Goal: Task Accomplishment & Management: Manage account settings

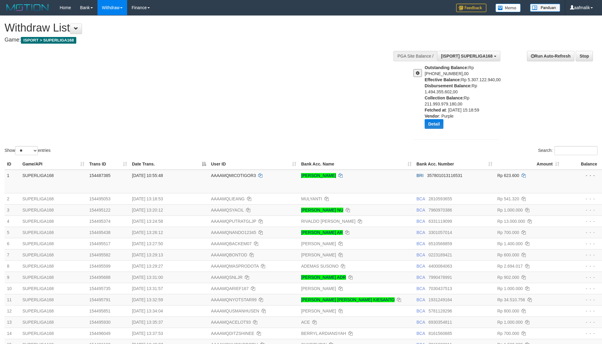
select select "**"
click at [231, 116] on div "Show ** ** ** *** entries Search:" at bounding box center [301, 86] width 602 height 140
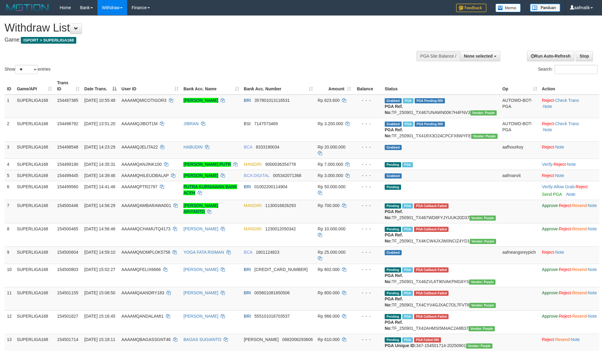
select select
select select "**"
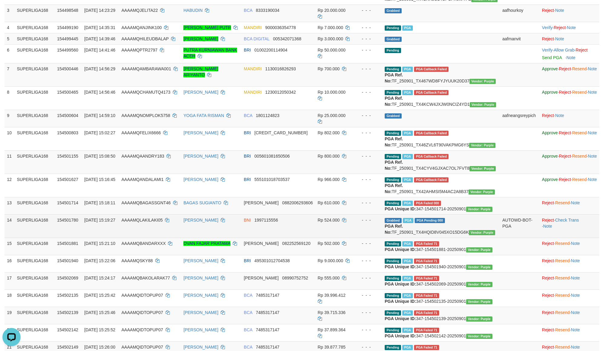
scroll to position [136, 0]
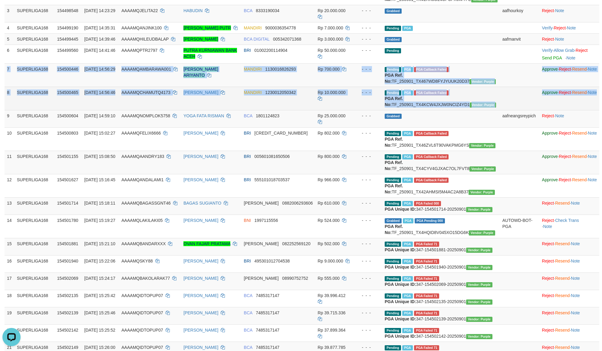
drag, startPoint x: 8, startPoint y: 81, endPoint x: 582, endPoint y: 117, distance: 575.2
click at [596, 118] on tbody "1 SUPERLIGA168 154487385 01/09/2025 10:55:48 AAAAMQMICOTIGOR3 MICO TIGOR SEPTIA…" at bounding box center [302, 192] width 595 height 469
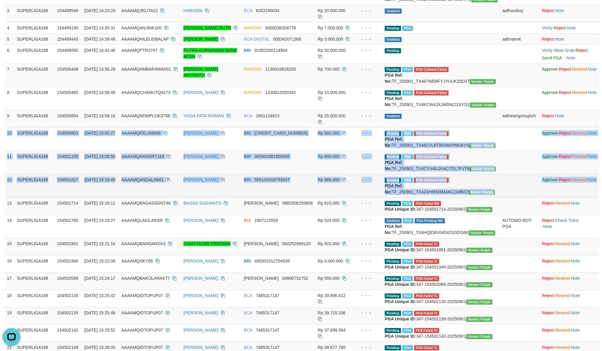
copy tbody "10 SUPERLIGA168 154500803 01/09/2025 15:02:27 AAAAMQFELIX6666 FELIX ISA GIGI BR…"
drag, startPoint x: 5, startPoint y: 151, endPoint x: 599, endPoint y: 215, distance: 596.8
click at [599, 215] on tbody "1 SUPERLIGA168 154487385 01/09/2025 10:55:48 AAAAMQMICOTIGOR3 MICO TIGOR SEPTIA…" at bounding box center [302, 192] width 595 height 469
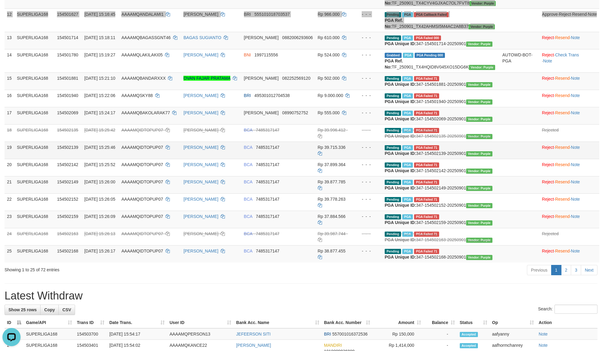
scroll to position [318, 0]
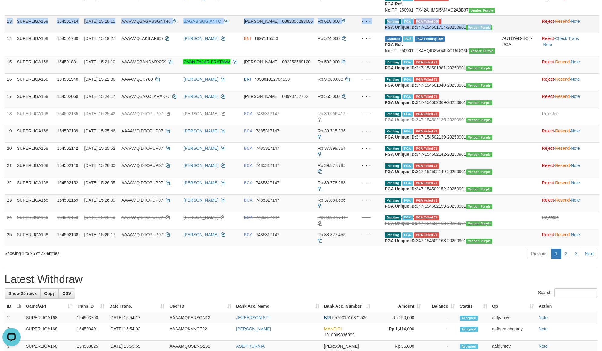
copy tr "13 SUPERLIGA168 154501714 01/09/2025 15:18:11 AAAAMQBAGASSGNT46 BAGAS SUGIANTO …"
drag, startPoint x: 5, startPoint y: 59, endPoint x: 483, endPoint y: 71, distance: 478.2
click at [488, 33] on tr "13 SUPERLIGA168 154501714 01/09/2025 15:18:11 AAAAMQBAGASSGNT46 BAGAS SUGIANTO …" at bounding box center [302, 23] width 595 height 17
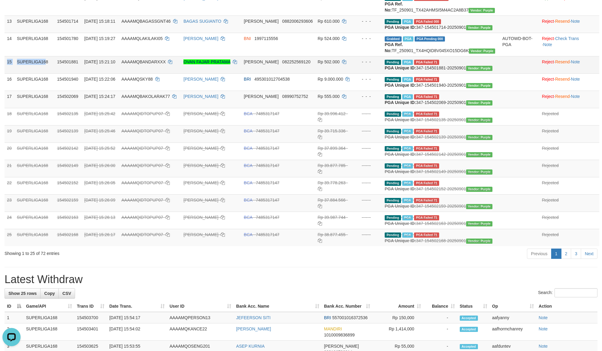
drag, startPoint x: 8, startPoint y: 111, endPoint x: 45, endPoint y: 127, distance: 40.3
click at [45, 73] on tr "15 SUPERLIGA168 154501881 01/09/2025 15:21:10 AAAAMQBANDARXXX OVAN FAJAR PRATAM…" at bounding box center [302, 64] width 595 height 17
click at [31, 73] on td "SUPERLIGA168" at bounding box center [35, 64] width 40 height 17
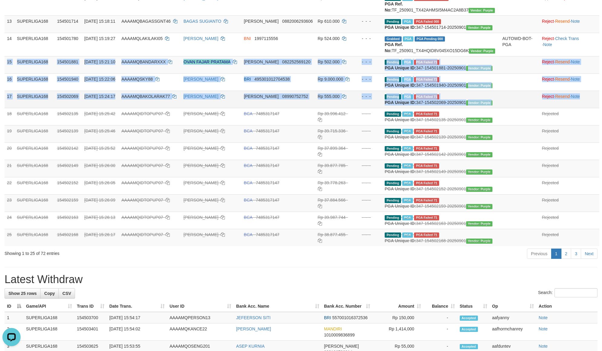
drag, startPoint x: 8, startPoint y: 110, endPoint x: 579, endPoint y: 167, distance: 573.8
click at [579, 167] on tbody "1 SUPERLIGA168 154487385 01/09/2025 10:55:48 AAAAMQMICOTIGOR3 MICO TIGOR SEPTIA…" at bounding box center [302, 11] width 595 height 469
copy tbody "15 SUPERLIGA168 154501881 01/09/2025 15:21:10 AAAAMQBANDARXXX OVAN FAJAR PRATAM…"
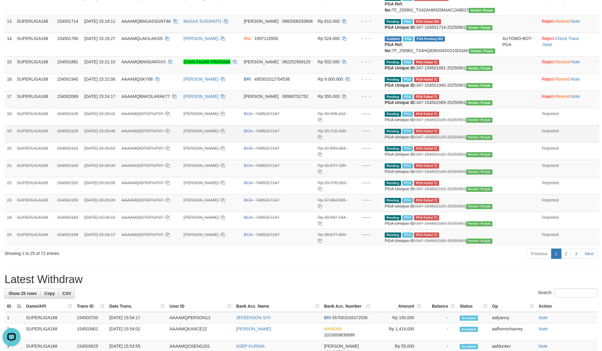
click at [297, 142] on td "BCA 7485317147" at bounding box center [279, 133] width 74 height 17
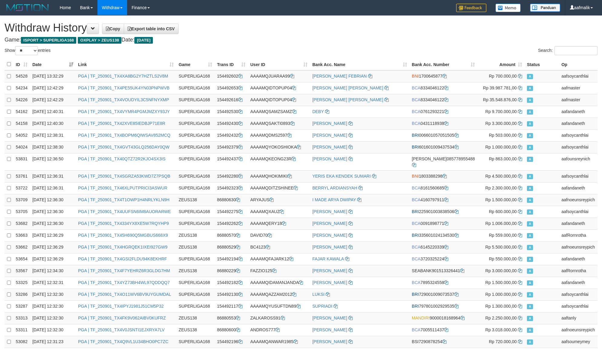
select select "**"
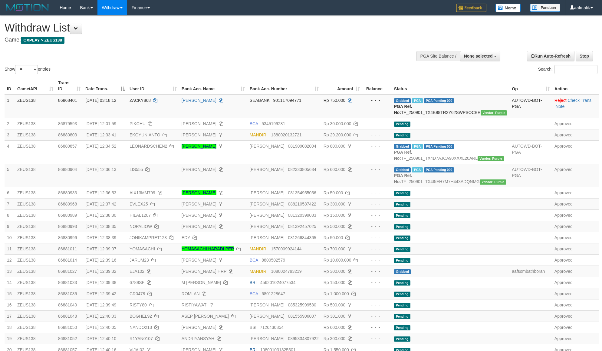
select select
select select "**"
click at [286, 42] on h4 "Game: OXPLAY > ZEUS138" at bounding box center [200, 40] width 391 height 6
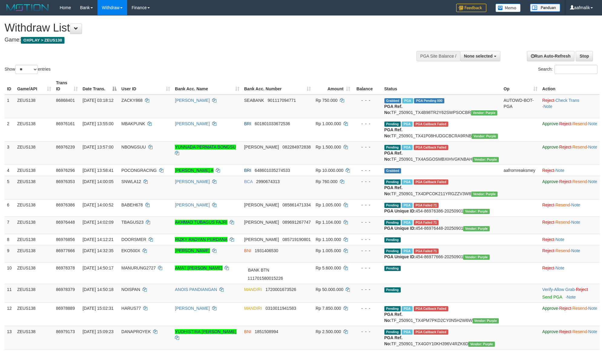
select select
select select "**"
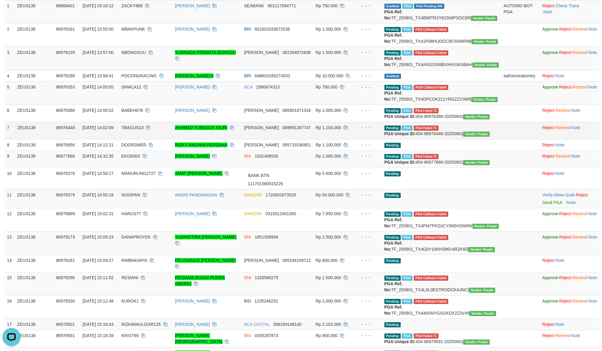
scroll to position [91, 0]
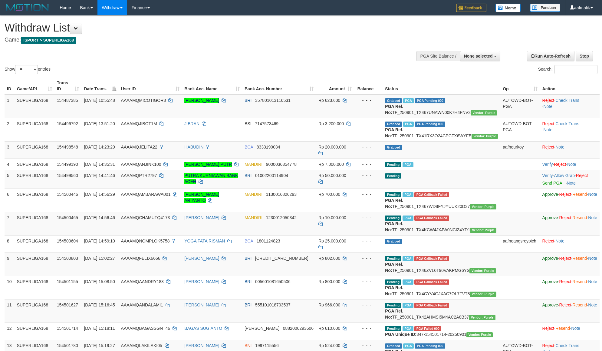
select select
select select "**"
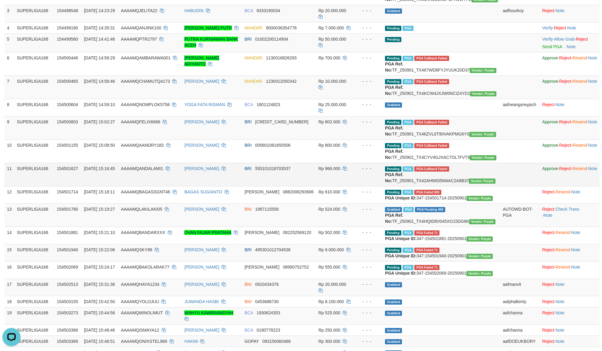
scroll to position [182, 0]
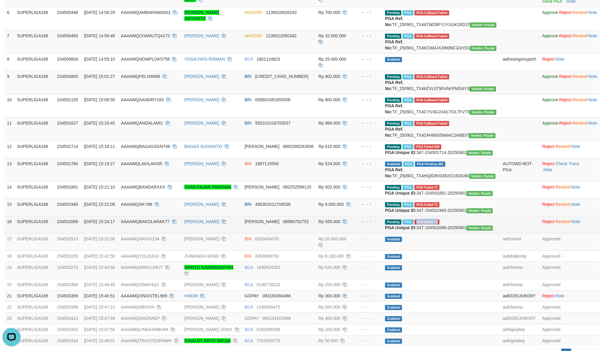
copy span "PGA Failed 71"
drag, startPoint x: 428, startPoint y: 274, endPoint x: 451, endPoint y: 274, distance: 22.7
click at [451, 233] on td "Pending PGA PGA Failed 71 {"status":"71","error_message":"Insufficient balance …" at bounding box center [442, 224] width 118 height 17
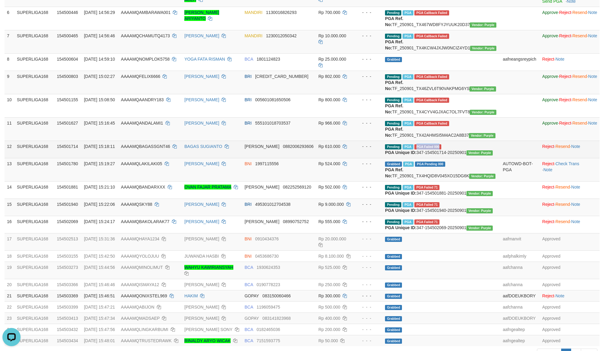
copy span "PGA Failed 000"
drag, startPoint x: 427, startPoint y: 174, endPoint x: 456, endPoint y: 174, distance: 29.1
click at [456, 158] on td "Pending PGA PGA Failed 000 {"status":"000","data":{"unique_id":"347-154501714-2…" at bounding box center [442, 148] width 118 height 17
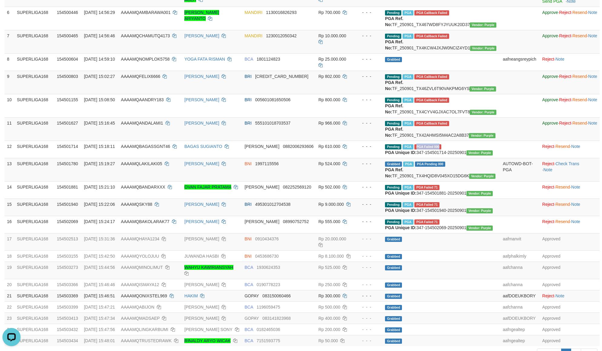
copy span "PGA Failed 000"
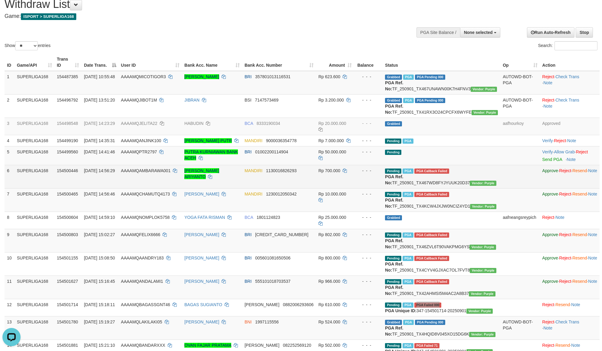
scroll to position [91, 0]
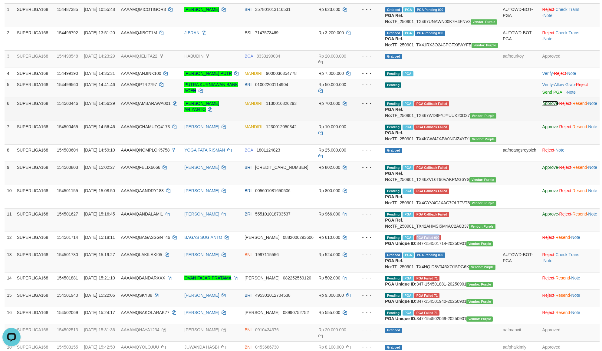
click at [543, 106] on link "Approve" at bounding box center [551, 103] width 16 height 5
click at [543, 129] on link "Approve" at bounding box center [551, 126] width 16 height 5
click at [543, 170] on link "Approve" at bounding box center [551, 167] width 16 height 5
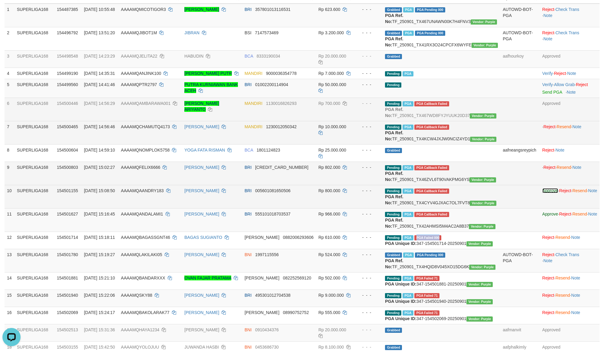
click at [543, 193] on link "Approve" at bounding box center [551, 190] width 16 height 5
click at [543, 216] on link "Approve" at bounding box center [551, 213] width 16 height 5
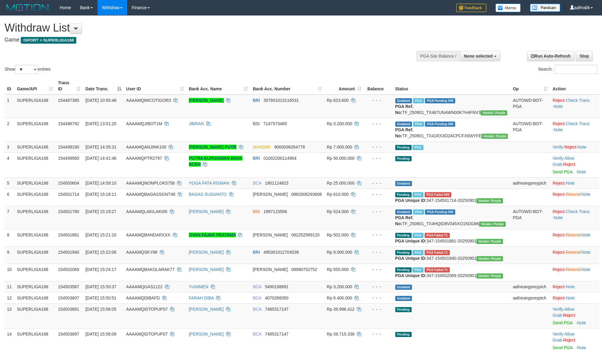
select select
select select "**"
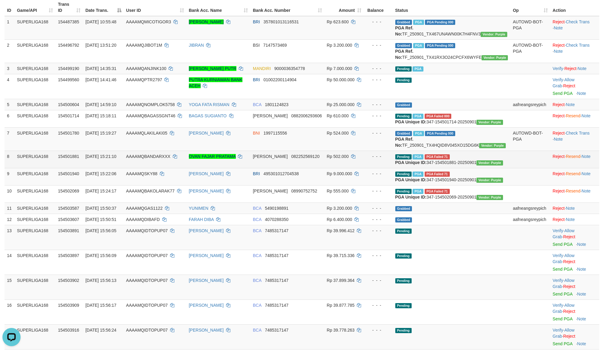
click at [390, 159] on div "- - -" at bounding box center [378, 156] width 24 height 6
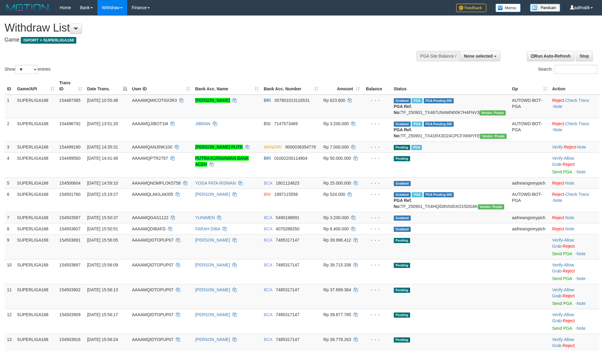
select select
select select "**"
click at [311, 53] on div "Show ** ** ** *** entries Search:" at bounding box center [301, 45] width 602 height 59
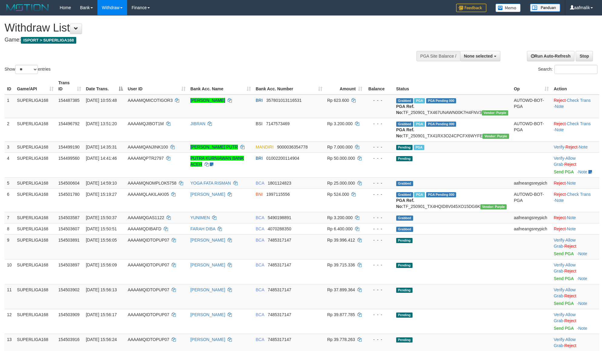
select select
select select "**"
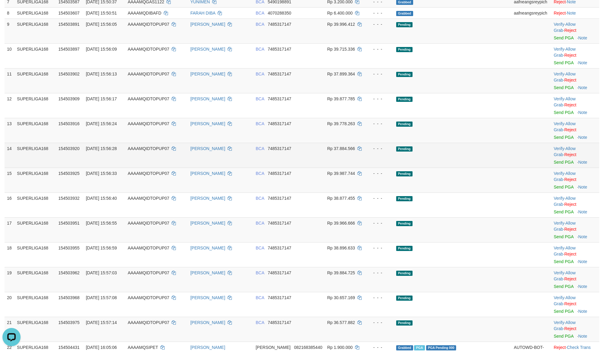
scroll to position [443, 0]
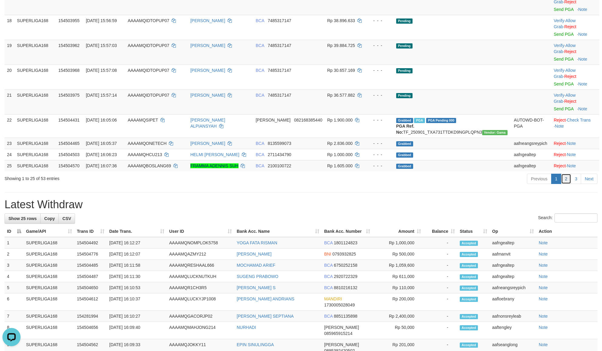
click at [563, 184] on link "2" at bounding box center [566, 178] width 10 height 10
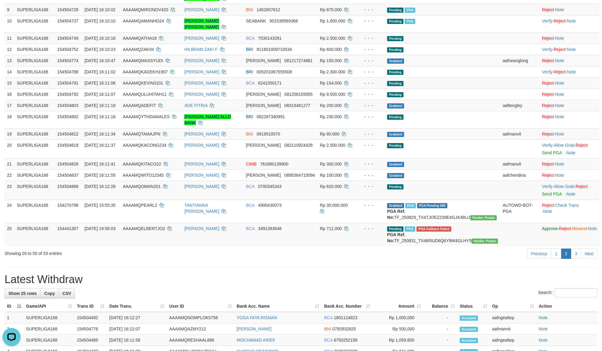
scroll to position [272, 0]
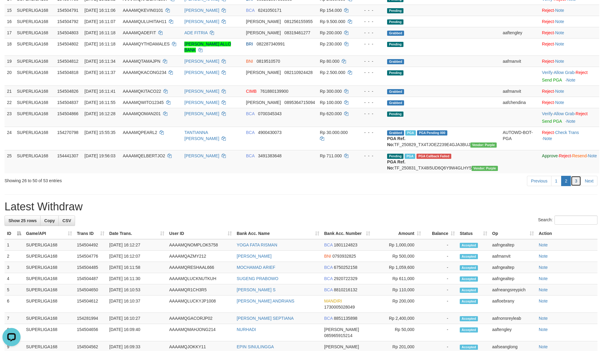
click at [574, 179] on link "3" at bounding box center [576, 181] width 10 height 10
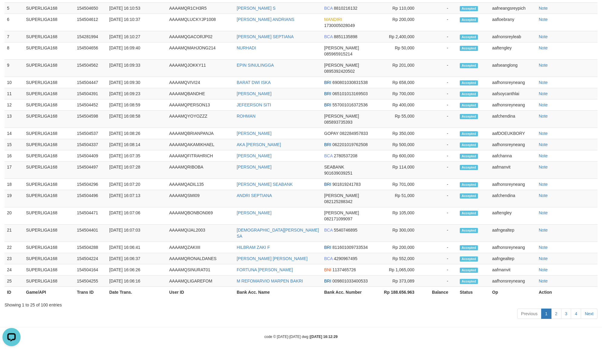
scroll to position [15, 0]
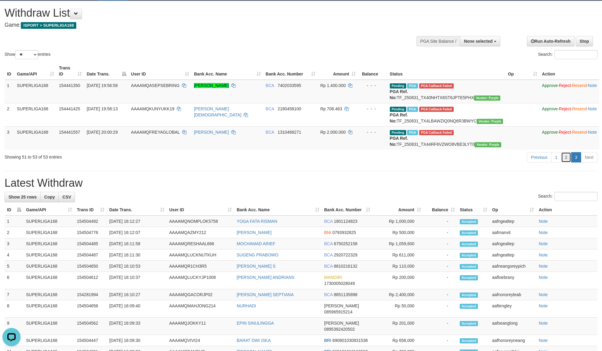
click at [564, 162] on link "2" at bounding box center [566, 157] width 10 height 10
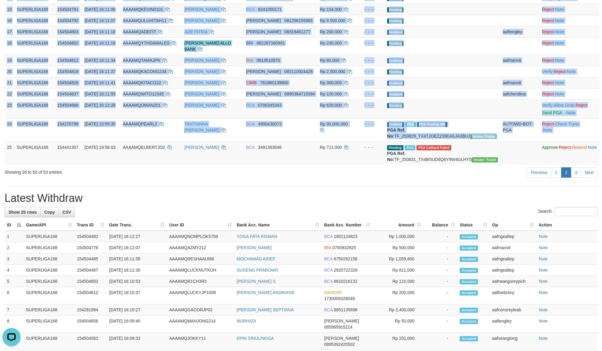
copy table "ID Game/API Trans ID Date Trans. User ID Bank Acc. Name Bank Acc. Number Amount…"
drag, startPoint x: 6, startPoint y: 143, endPoint x: 602, endPoint y: 155, distance: 596.5
click at [602, 155] on html "Toggle navigation Home Bank Account List Load By Website Group [ISPORT] SUPERLI…" at bounding box center [301, 171] width 602 height 912
click at [576, 174] on link "3" at bounding box center [576, 172] width 10 height 10
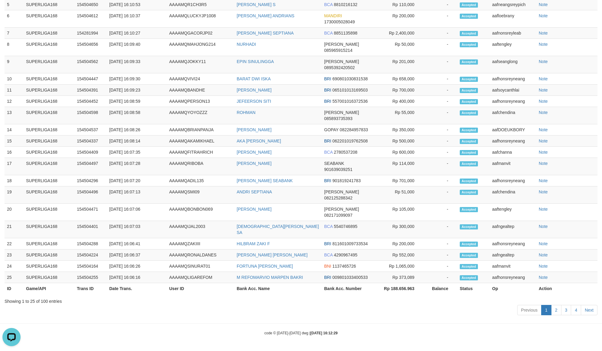
scroll to position [15, 0]
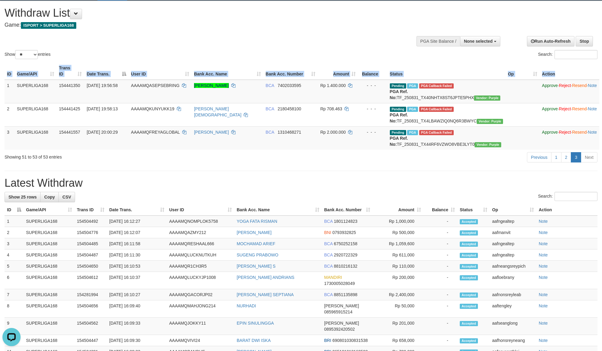
copy table "ID Game/API Trans ID Date Trans. User ID Bank Acc. Name Bank Acc. Number Amount…"
click at [564, 162] on link "2" at bounding box center [566, 157] width 10 height 10
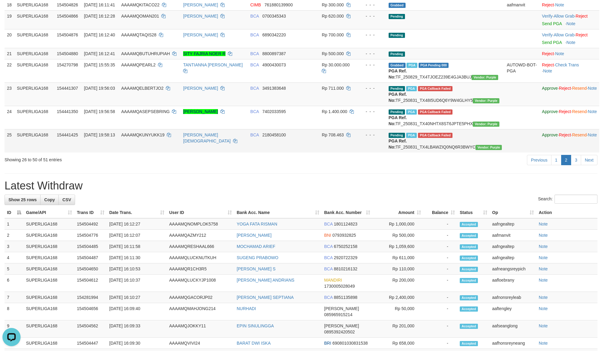
click at [420, 152] on td "Pending PGA PGA Callback Failed {"signature":"fdb8d672c266dc74337c2612b934e05a6…" at bounding box center [445, 140] width 118 height 23
click at [576, 165] on link "3" at bounding box center [576, 160] width 10 height 10
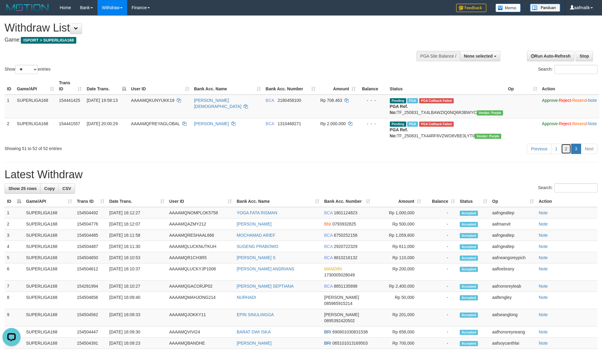
click at [567, 154] on link "2" at bounding box center [566, 149] width 10 height 10
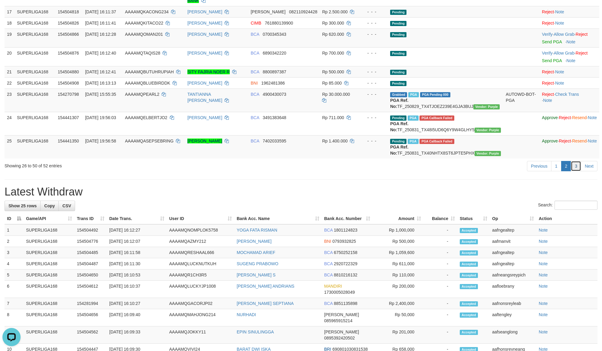
click at [575, 171] on link "3" at bounding box center [576, 166] width 10 height 10
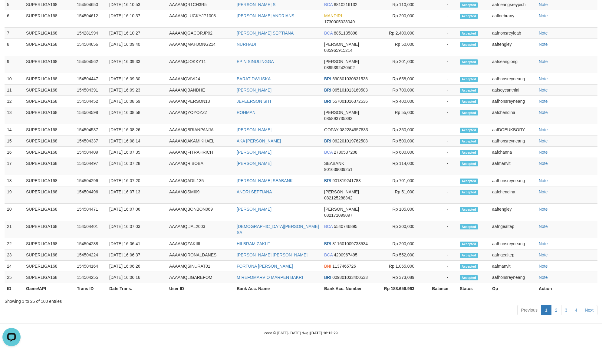
scroll to position [0, 0]
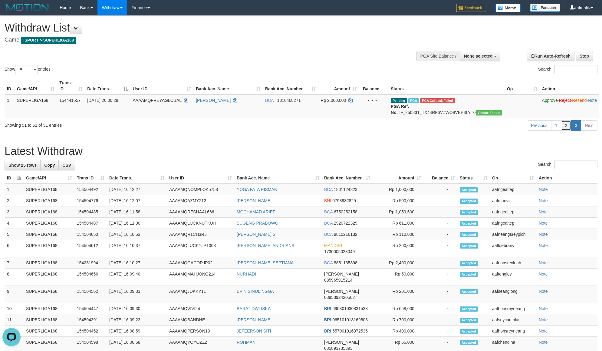
click at [566, 130] on link "2" at bounding box center [566, 125] width 10 height 10
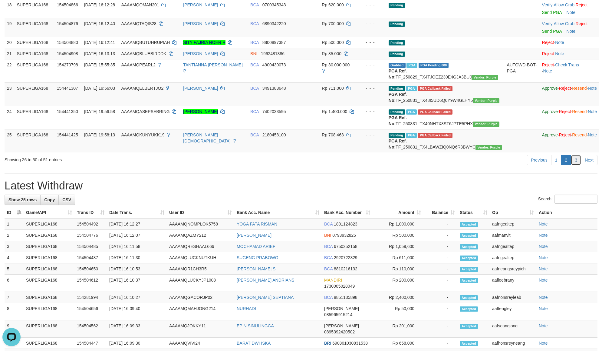
click at [575, 165] on link "3" at bounding box center [576, 160] width 10 height 10
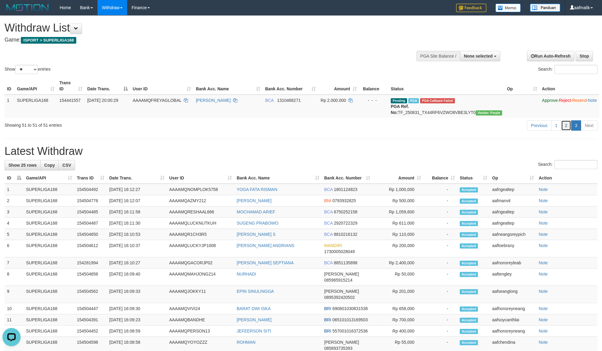
click at [563, 130] on link "2" at bounding box center [566, 125] width 10 height 10
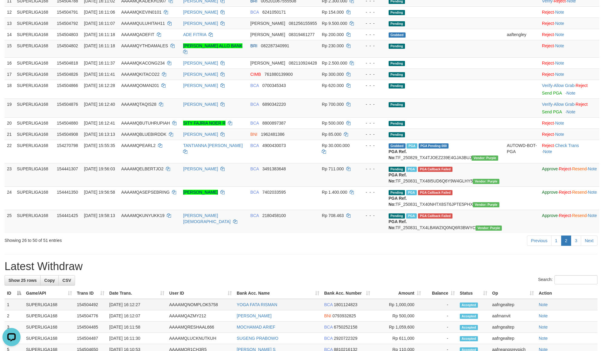
scroll to position [363, 0]
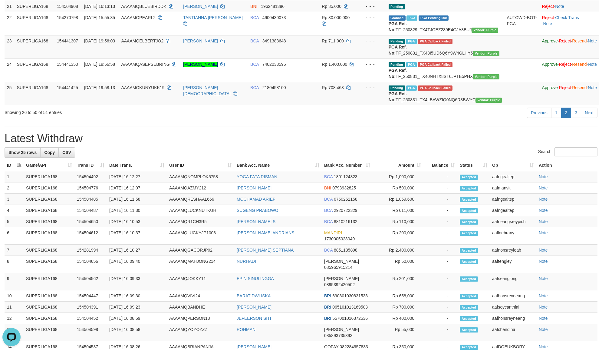
click at [451, 144] on h1 "Latest Withdraw" at bounding box center [301, 138] width 593 height 12
click at [577, 118] on link "3" at bounding box center [576, 112] width 10 height 10
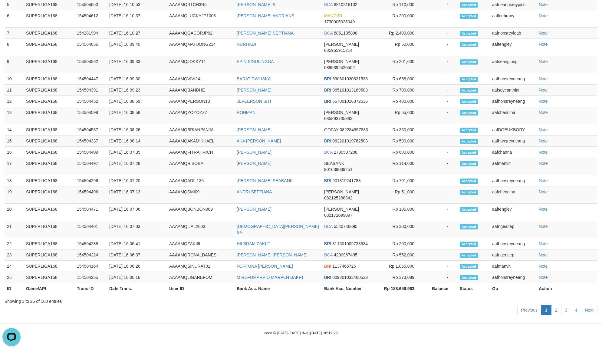
scroll to position [0, 0]
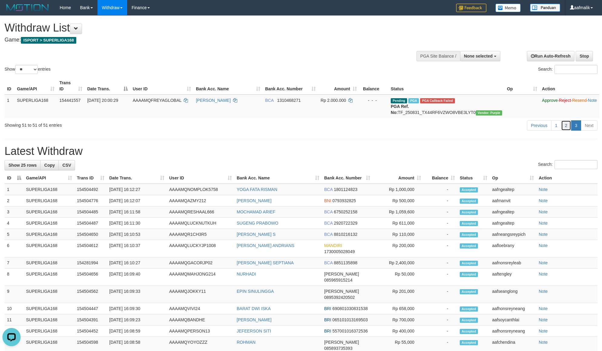
click at [567, 130] on link "2" at bounding box center [566, 125] width 10 height 10
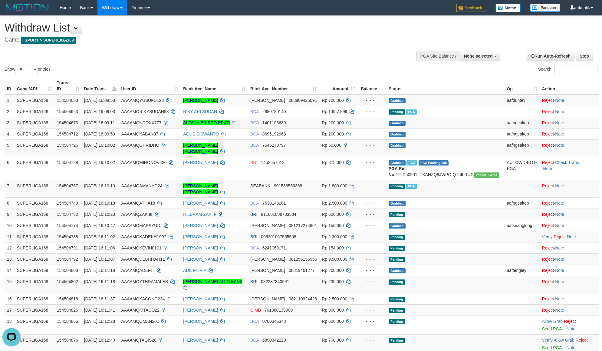
scroll to position [316, 0]
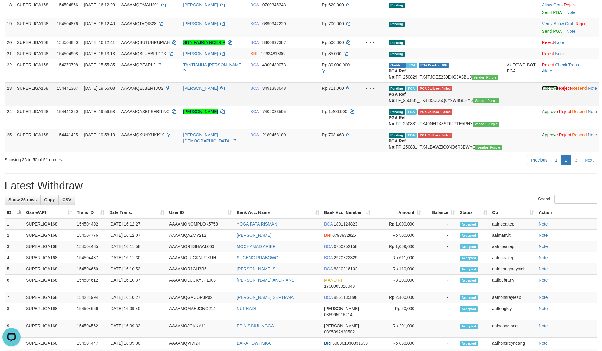
click at [542, 86] on link "Approve" at bounding box center [550, 88] width 16 height 5
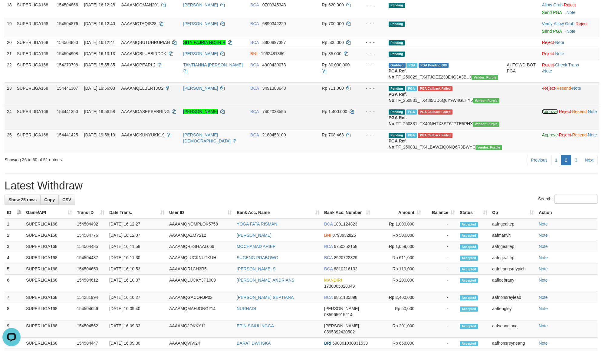
click at [542, 114] on link "Approve" at bounding box center [550, 111] width 16 height 5
click at [542, 137] on link "Approve" at bounding box center [550, 134] width 16 height 5
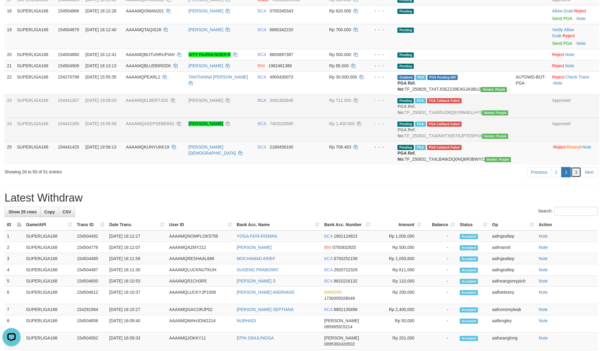
click at [579, 177] on link "3" at bounding box center [576, 172] width 10 height 10
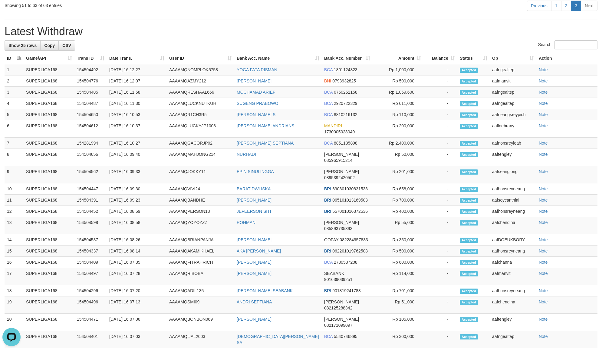
scroll to position [44, 0]
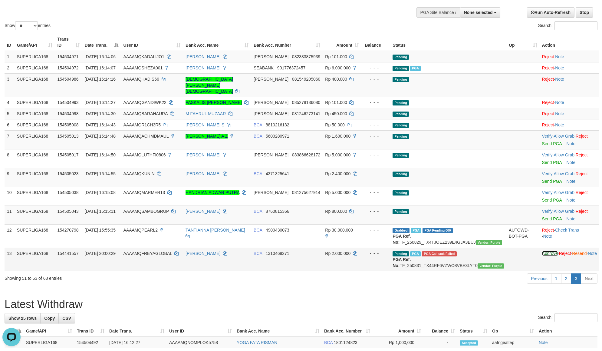
click at [542, 256] on link "Approve" at bounding box center [550, 253] width 16 height 5
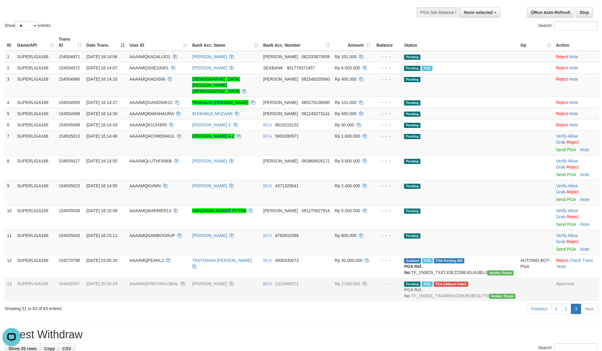
click at [343, 303] on div "Previous 1 2 3 Next" at bounding box center [427, 309] width 342 height 13
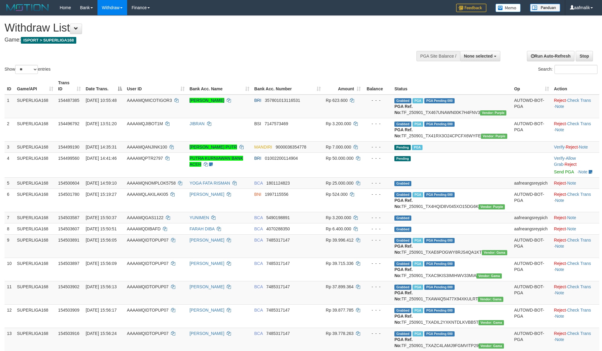
select select
select select "**"
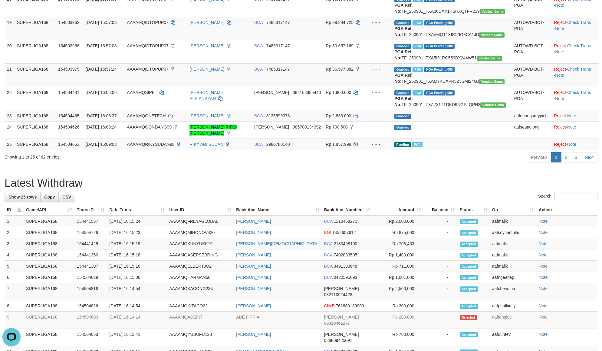
scroll to position [452, 0]
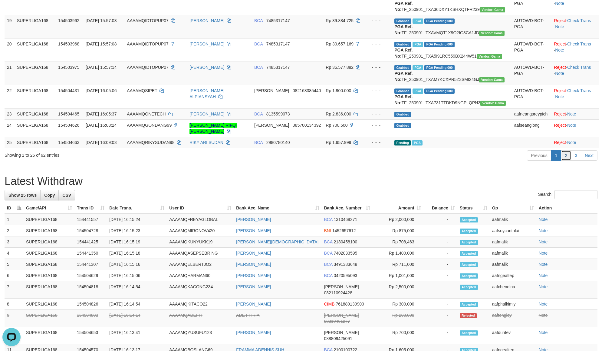
click at [564, 160] on link "2" at bounding box center [566, 155] width 10 height 10
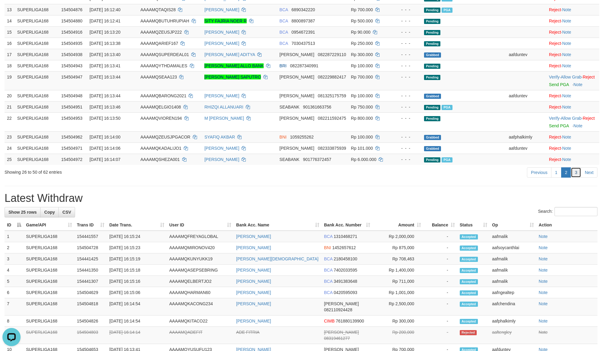
click at [574, 176] on link "3" at bounding box center [576, 172] width 10 height 10
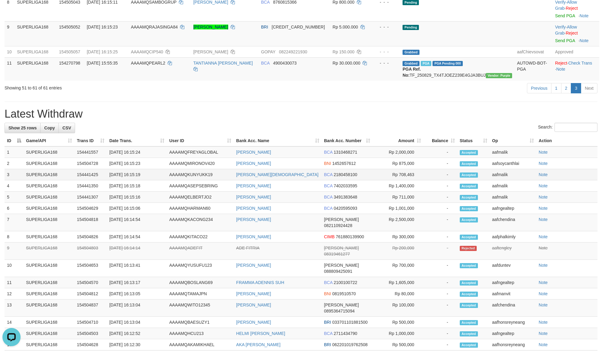
scroll to position [204, 0]
click at [381, 108] on div "**********" at bounding box center [301, 157] width 602 height 691
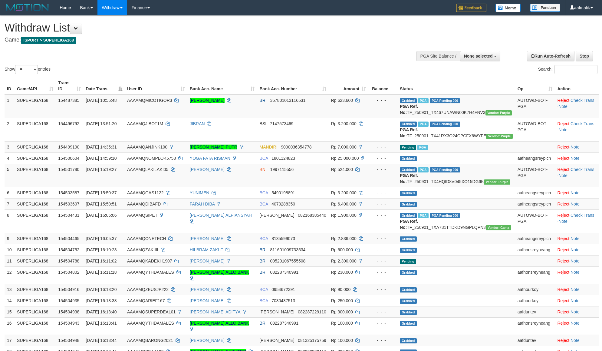
select select
select select "**"
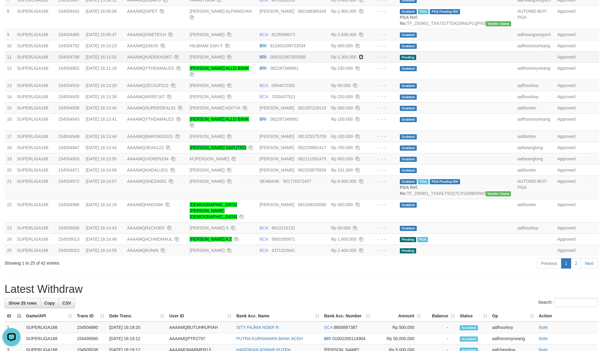
click at [363, 59] on icon at bounding box center [361, 57] width 4 height 4
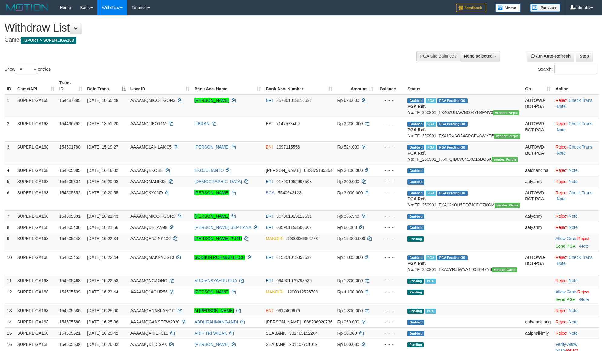
select select
select select "**"
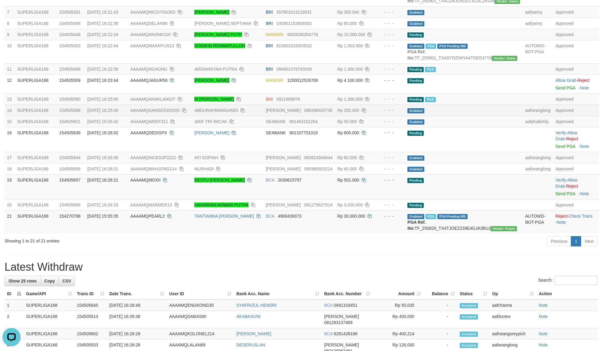
click at [402, 116] on td "- - -" at bounding box center [390, 109] width 29 height 11
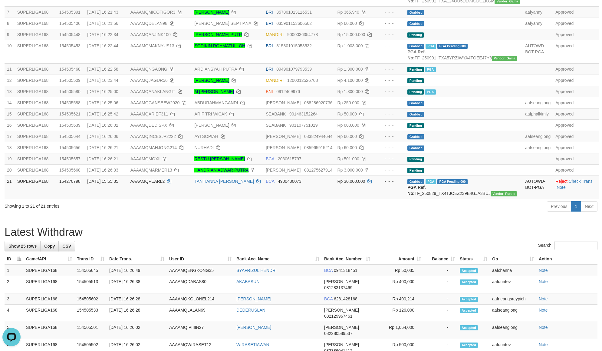
click at [407, 255] on div "**********" at bounding box center [301, 235] width 602 height 846
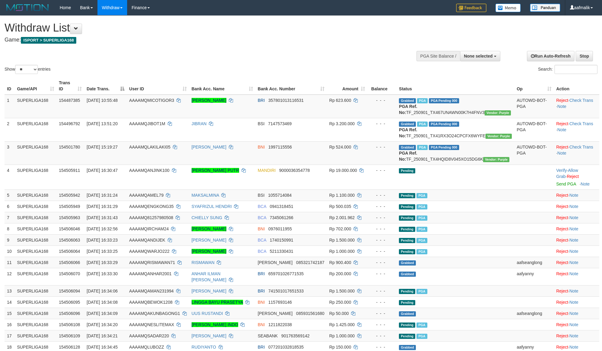
select select
select select "**"
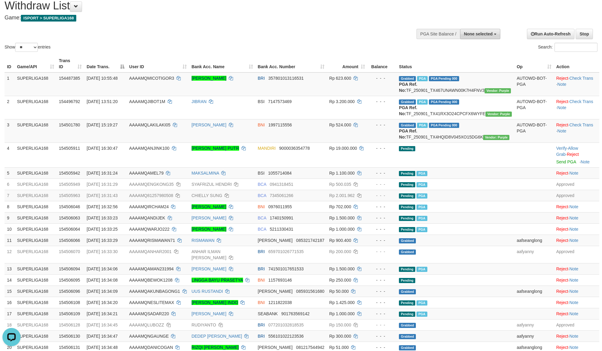
click at [474, 36] on button "None selected" at bounding box center [480, 34] width 40 height 10
click at [478, 64] on label "[ISPORT] SUPERLIGA168" at bounding box center [465, 65] width 69 height 8
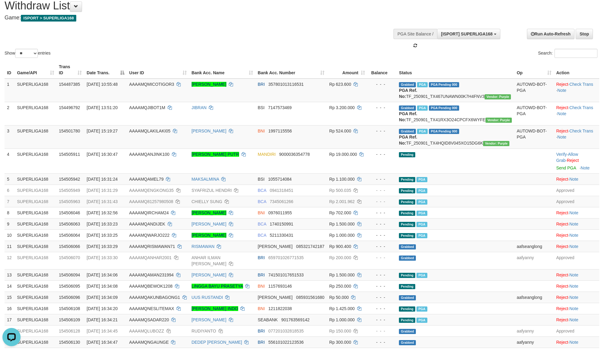
scroll to position [5, 0]
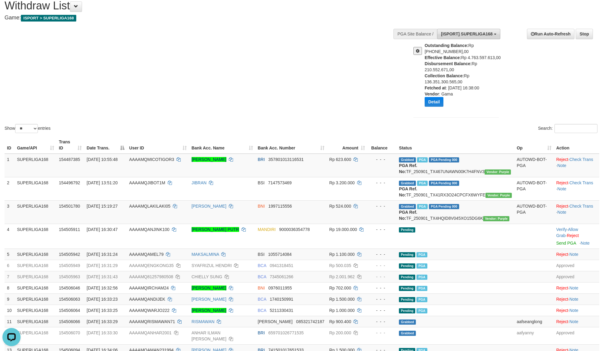
click at [487, 31] on button "[ISPORT] SUPERLIGA168" at bounding box center [468, 34] width 63 height 10
click at [469, 71] on label "[OXPLAY] ZEUS138" at bounding box center [465, 72] width 69 height 8
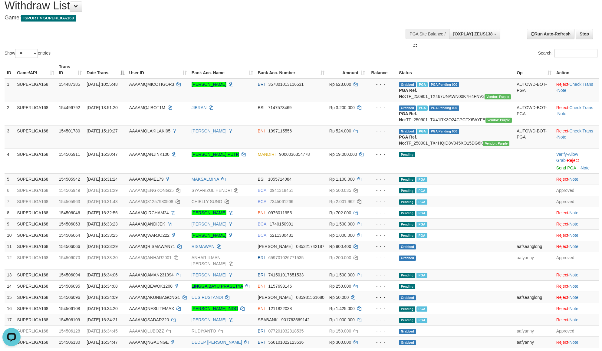
scroll to position [10, 0]
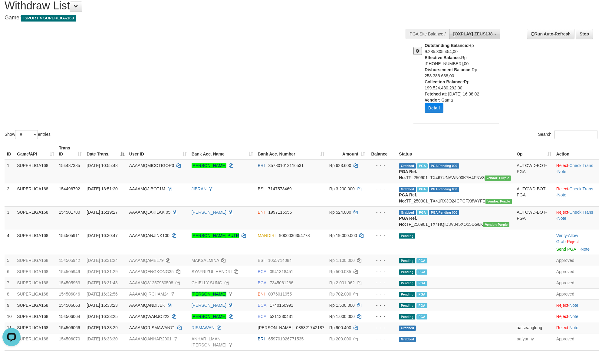
click at [485, 36] on span "[OXPLAY] ZEUS138" at bounding box center [472, 33] width 39 height 5
click at [461, 62] on label "[ISPORT] SUPERLIGA168" at bounding box center [465, 65] width 69 height 8
select select "***"
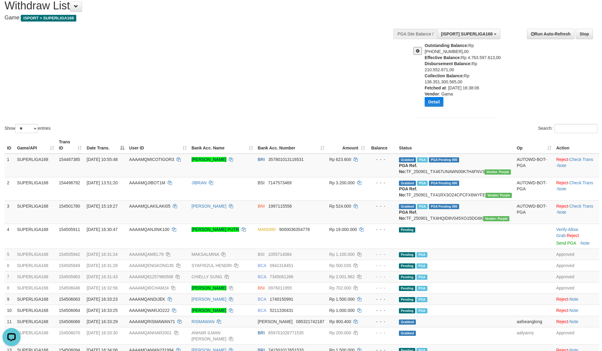
click at [357, 88] on div "Show ** ** ** *** entries Search:" at bounding box center [301, 64] width 602 height 140
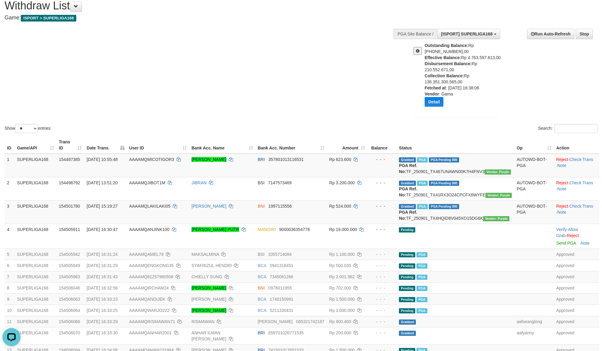
drag, startPoint x: 262, startPoint y: 56, endPoint x: 267, endPoint y: 56, distance: 4.5
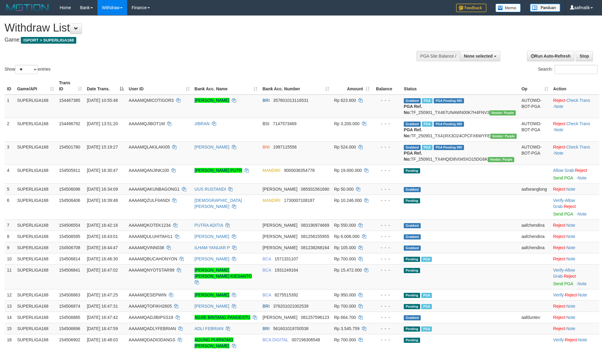
select select
select select "**"
click at [372, 79] on th "Amount" at bounding box center [352, 85] width 41 height 17
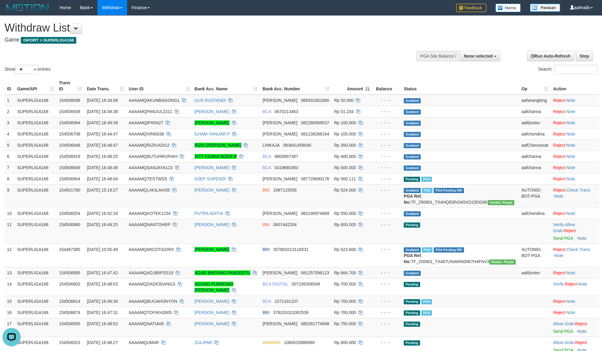
click at [372, 82] on th "Amount" at bounding box center [352, 85] width 41 height 17
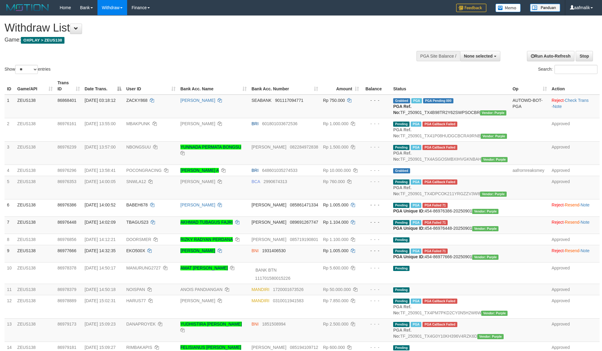
select select
select select "**"
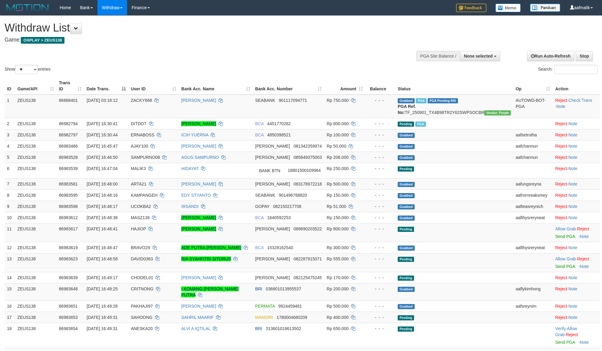
select select
select select "**"
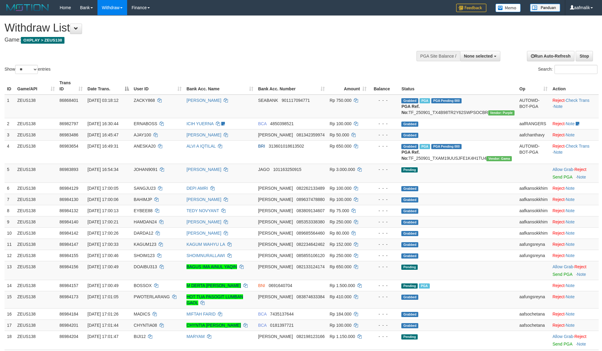
select select
select select "**"
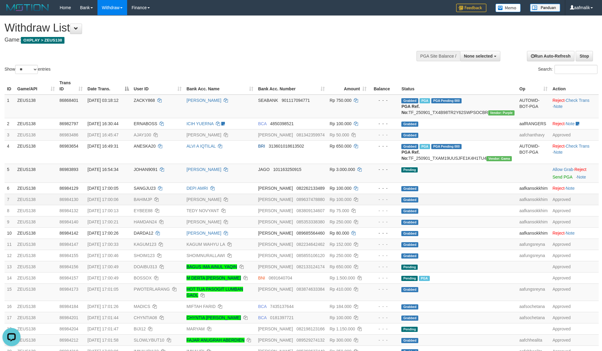
click at [369, 205] on td "Rp 100.000" at bounding box center [348, 198] width 42 height 11
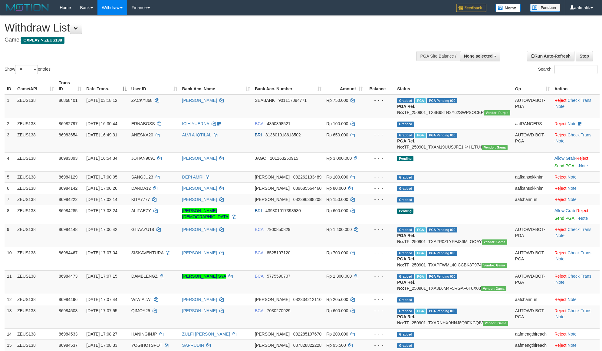
select select
select select "**"
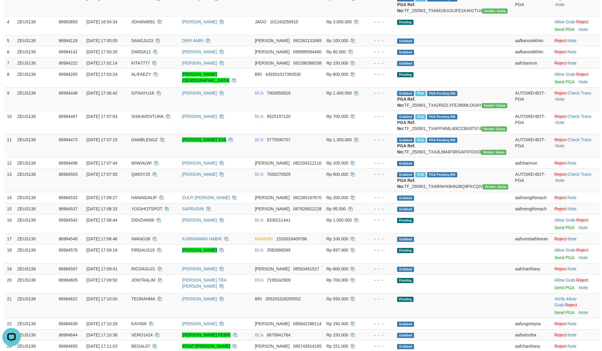
scroll to position [91, 0]
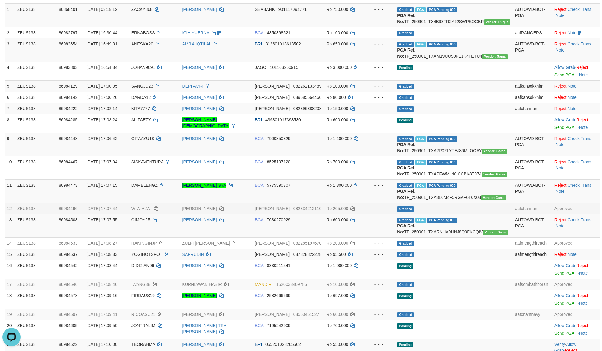
click at [365, 214] on td "Rp 205.000" at bounding box center [344, 208] width 41 height 11
